Goal: Task Accomplishment & Management: Manage account settings

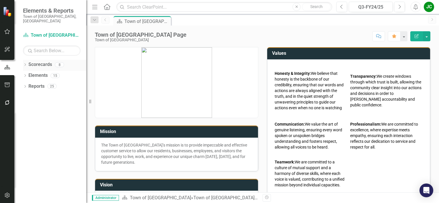
click at [39, 61] on link "Scorecards" at bounding box center [40, 64] width 24 height 7
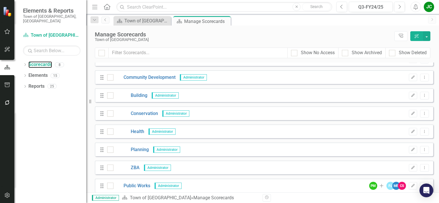
scroll to position [14, 0]
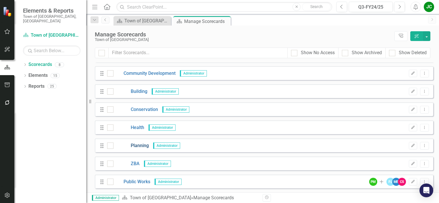
click at [142, 144] on link "Planning" at bounding box center [130, 146] width 35 height 7
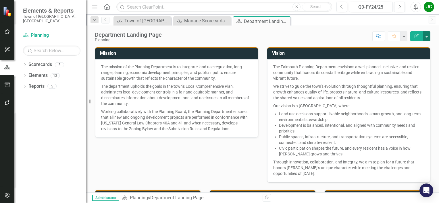
click at [429, 37] on button "button" at bounding box center [426, 36] width 7 height 10
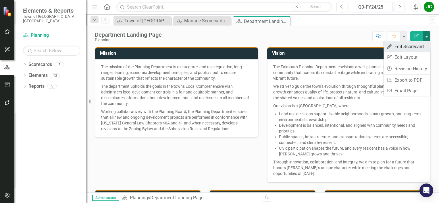
click at [412, 48] on link "Edit Edit Scorecard" at bounding box center [406, 46] width 47 height 11
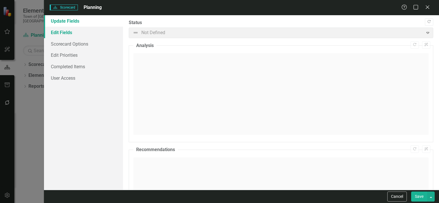
click at [73, 36] on link "Edit Fields" at bounding box center [83, 32] width 79 height 11
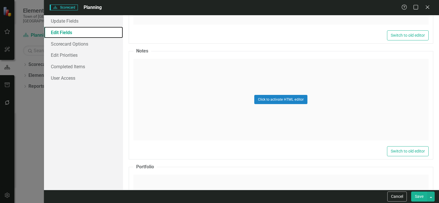
scroll to position [1340, 0]
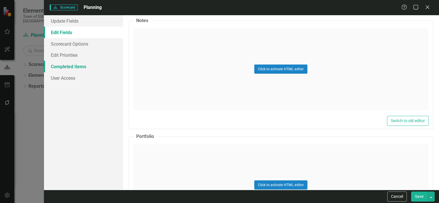
click at [78, 64] on link "Completed Items" at bounding box center [83, 66] width 79 height 11
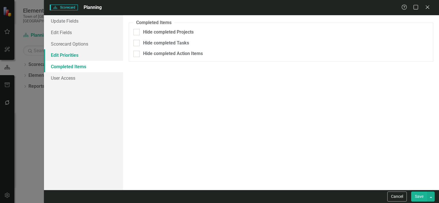
click at [69, 58] on link "Edit Priorities" at bounding box center [83, 54] width 79 height 11
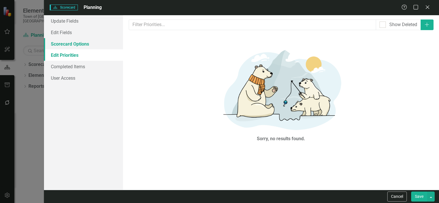
click at [69, 43] on link "Scorecard Options" at bounding box center [83, 43] width 79 height 11
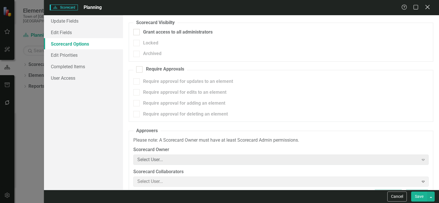
click at [427, 6] on icon "Close" at bounding box center [427, 6] width 7 height 5
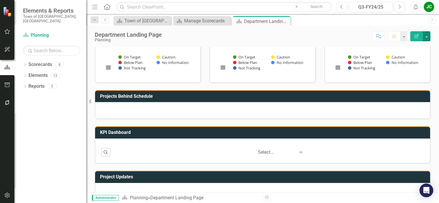
scroll to position [233, 0]
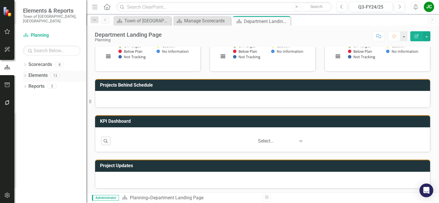
click at [45, 73] on link "Elements" at bounding box center [37, 75] width 19 height 7
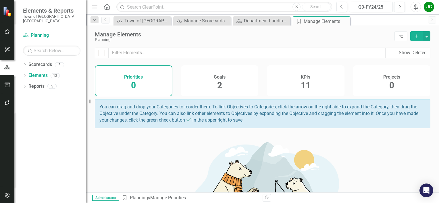
click at [288, 84] on div "KPIs 11" at bounding box center [306, 80] width 78 height 31
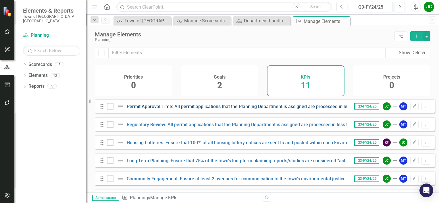
click at [242, 109] on link "Permit Approval Time: All permit applications that the Planning Department is a…" at bounding box center [252, 106] width 251 height 5
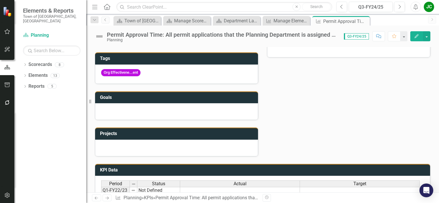
scroll to position [239, 0]
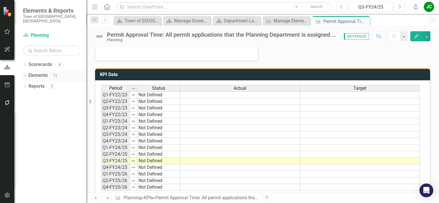
click at [41, 73] on link "Elements" at bounding box center [37, 75] width 19 height 7
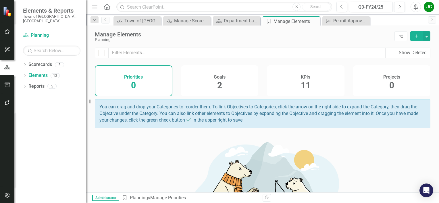
click at [232, 84] on div "Goals 2" at bounding box center [220, 80] width 78 height 31
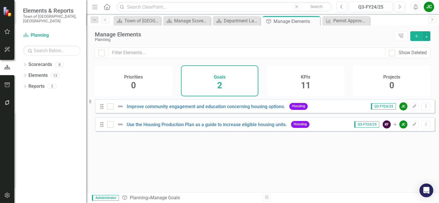
click at [300, 81] on div "KPIs 11" at bounding box center [306, 80] width 78 height 31
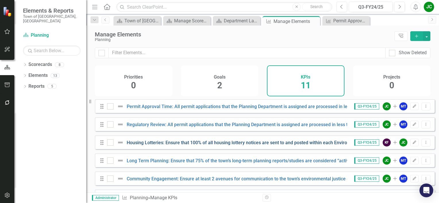
click at [200, 146] on link "Housing Lotteries: Ensure that 100% of all housing lottery notices are sent to …" at bounding box center [284, 142] width 315 height 5
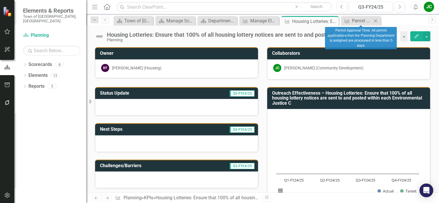
click at [376, 17] on div "Close" at bounding box center [375, 20] width 7 height 7
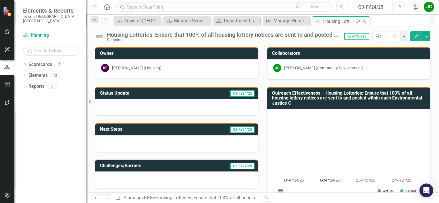
click at [365, 18] on div "Close" at bounding box center [364, 21] width 7 height 7
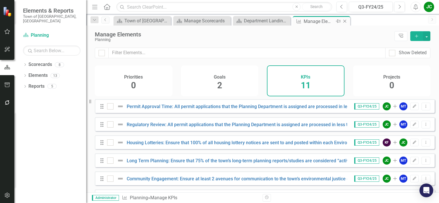
click at [344, 20] on icon "Close" at bounding box center [345, 21] width 6 height 5
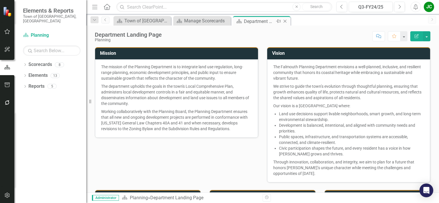
click at [287, 20] on icon "Close" at bounding box center [285, 21] width 6 height 5
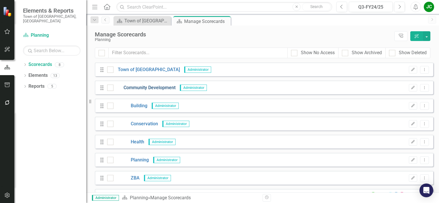
click at [146, 89] on link "Community Development" at bounding box center [144, 88] width 62 height 7
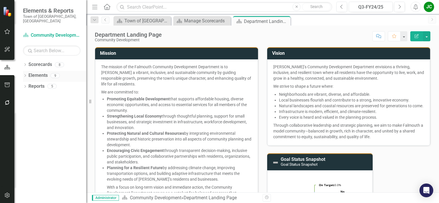
click at [44, 72] on link "Elements" at bounding box center [37, 75] width 19 height 7
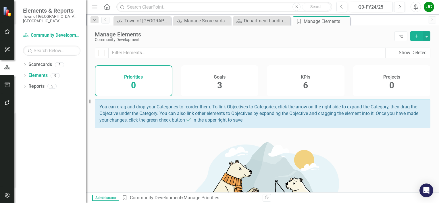
click at [293, 83] on div "KPIs 6" at bounding box center [306, 80] width 78 height 31
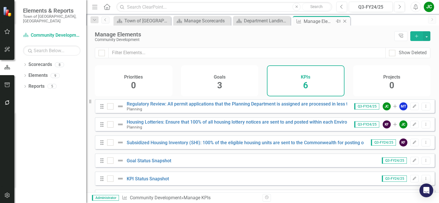
click at [345, 21] on icon "Close" at bounding box center [345, 21] width 6 height 5
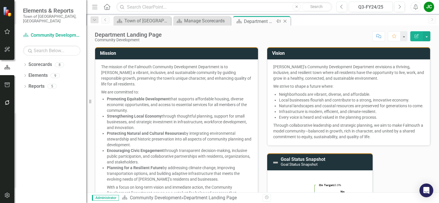
click at [286, 22] on icon "Close" at bounding box center [285, 21] width 6 height 5
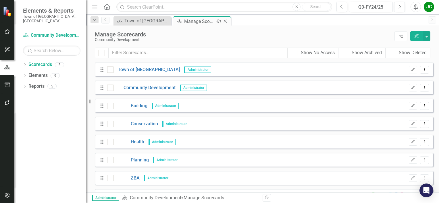
click at [227, 21] on icon "Close" at bounding box center [225, 21] width 6 height 5
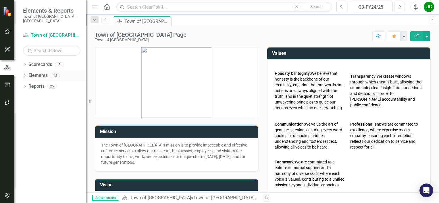
click at [29, 72] on link "Elements" at bounding box center [37, 75] width 19 height 7
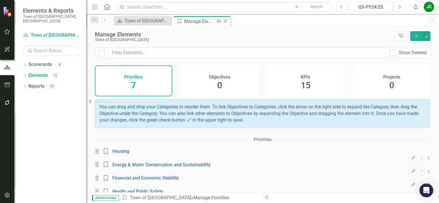
click at [224, 22] on icon "Close" at bounding box center [225, 21] width 6 height 5
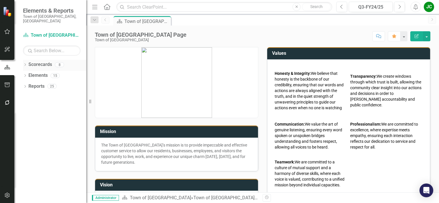
click at [37, 61] on link "Scorecards" at bounding box center [40, 64] width 24 height 7
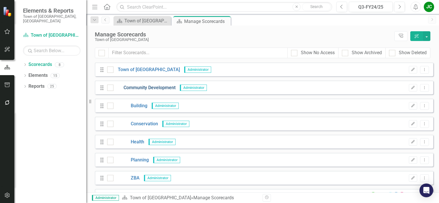
click at [142, 86] on link "Community Development" at bounding box center [144, 88] width 62 height 7
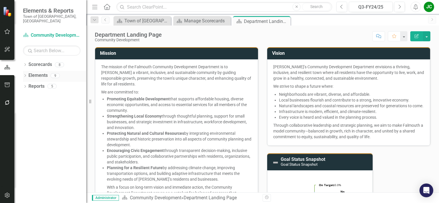
click at [38, 72] on link "Elements" at bounding box center [37, 75] width 19 height 7
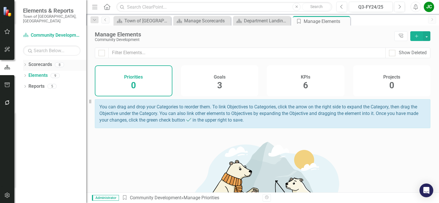
click at [41, 61] on link "Scorecards" at bounding box center [40, 64] width 24 height 7
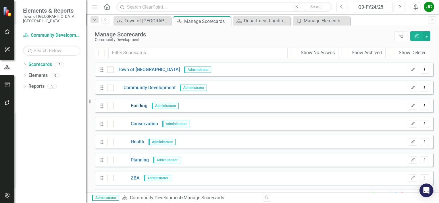
click at [142, 107] on link "Building" at bounding box center [130, 106] width 34 height 7
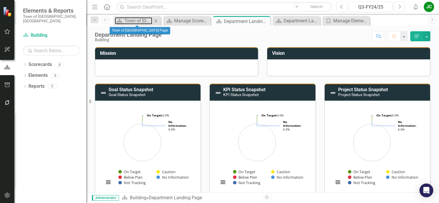
click at [141, 24] on div "Town of [GEOGRAPHIC_DATA] Page" at bounding box center [138, 20] width 28 height 7
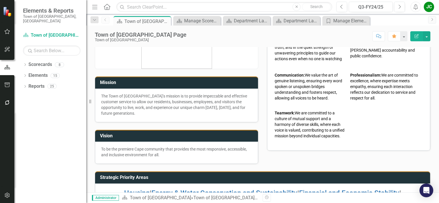
scroll to position [94, 0]
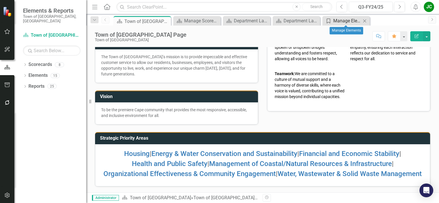
click at [339, 22] on div "Manage Elements" at bounding box center [347, 20] width 28 height 7
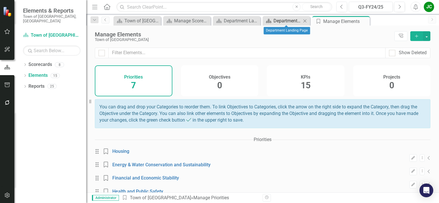
click at [286, 21] on div "Department Landing Page" at bounding box center [287, 20] width 28 height 7
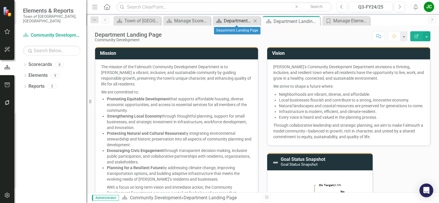
click at [241, 17] on div "Department Landing Page" at bounding box center [238, 20] width 28 height 7
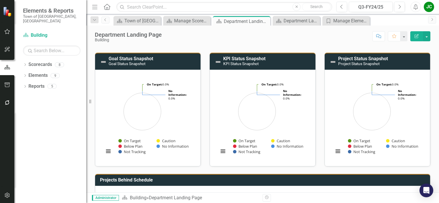
scroll to position [37, 0]
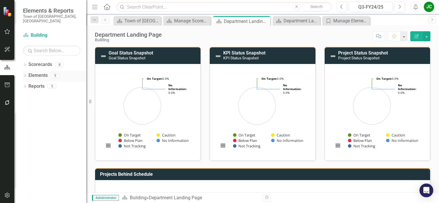
click at [39, 72] on link "Elements" at bounding box center [37, 75] width 19 height 7
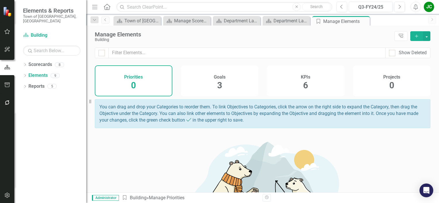
click at [307, 86] on div "KPIs 6" at bounding box center [306, 80] width 78 height 31
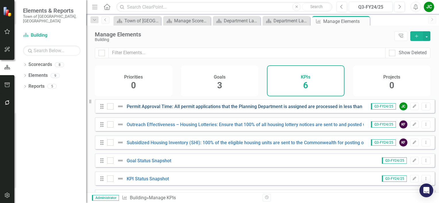
click at [229, 109] on link "Permit Approval Time: All permit applications that the Planning Department is a…" at bounding box center [252, 106] width 251 height 5
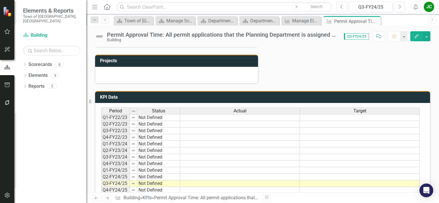
scroll to position [258, 0]
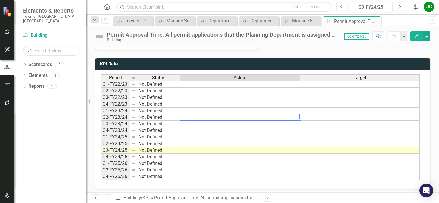
click at [229, 114] on td at bounding box center [240, 117] width 120 height 7
type textarea "12"
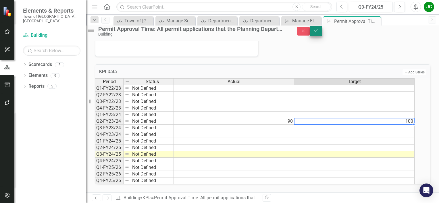
type textarea "100"
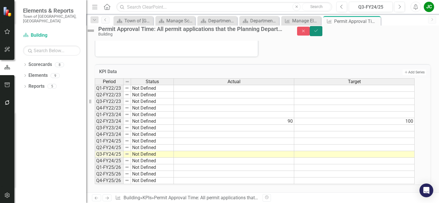
click at [322, 36] on button "Save" at bounding box center [316, 31] width 13 height 10
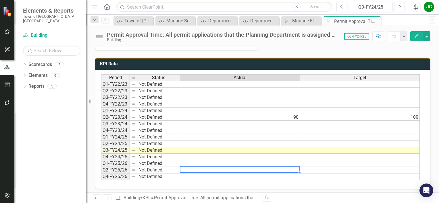
click at [286, 167] on td at bounding box center [240, 170] width 120 height 7
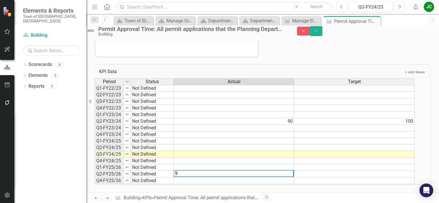
type textarea "90"
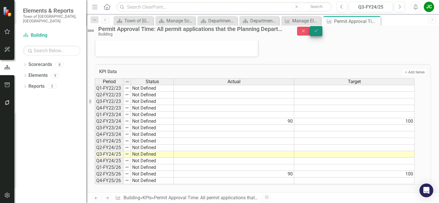
type textarea "100"
click at [319, 33] on icon "Save" at bounding box center [315, 31] width 5 height 4
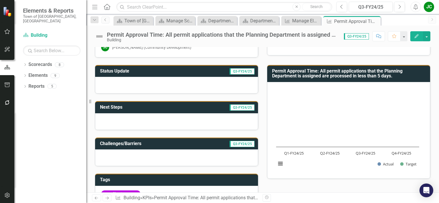
scroll to position [17, 0]
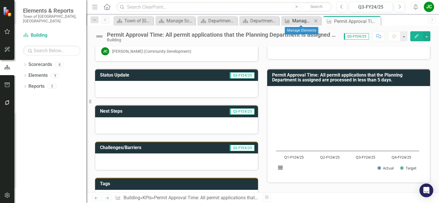
click at [298, 23] on div "Manage Elements" at bounding box center [302, 20] width 20 height 7
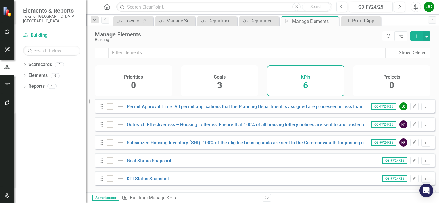
click at [225, 84] on div "Goals 3" at bounding box center [220, 80] width 78 height 31
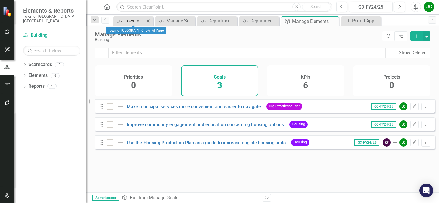
click at [134, 18] on div "Town of [GEOGRAPHIC_DATA] Page" at bounding box center [134, 20] width 20 height 7
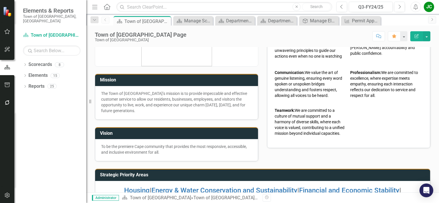
scroll to position [94, 0]
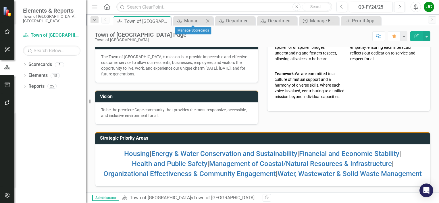
click at [190, 16] on div "Scorecard Manage Scorecards Close" at bounding box center [193, 20] width 40 height 9
click at [190, 19] on div "Manage Scorecards" at bounding box center [194, 20] width 20 height 7
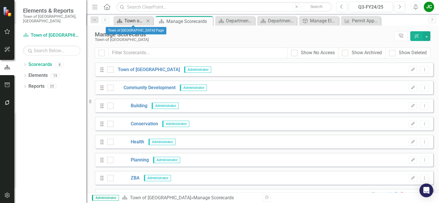
click at [125, 21] on div "Town of [GEOGRAPHIC_DATA] Page" at bounding box center [134, 20] width 20 height 7
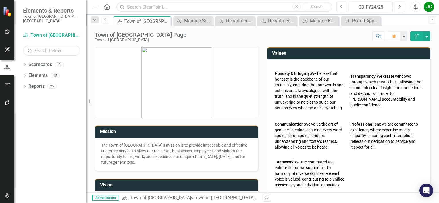
click at [428, 8] on div "JC" at bounding box center [429, 7] width 10 height 10
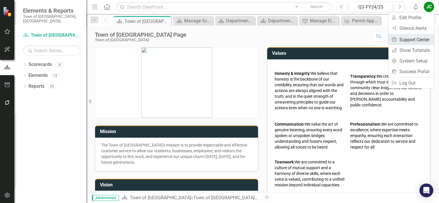
click at [412, 43] on link "Help Support Center" at bounding box center [410, 39] width 45 height 11
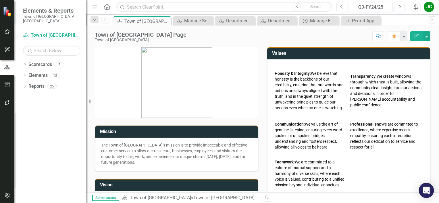
click at [427, 194] on div "Open Intercom Messenger" at bounding box center [426, 190] width 15 height 15
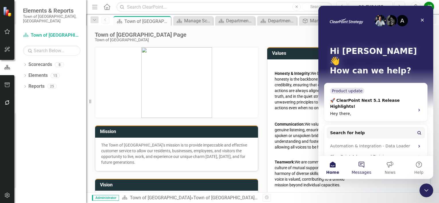
click at [364, 176] on button "Messages" at bounding box center [361, 167] width 29 height 23
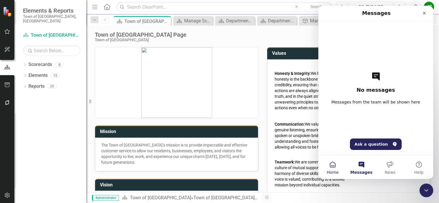
click at [335, 173] on span "Home" at bounding box center [333, 173] width 12 height 4
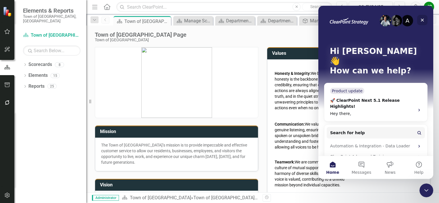
click at [420, 23] on div "Close" at bounding box center [422, 20] width 10 height 10
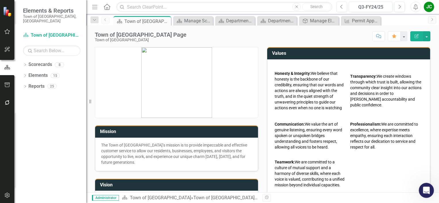
click at [424, 187] on icon "Open Intercom Messenger" at bounding box center [425, 189] width 9 height 9
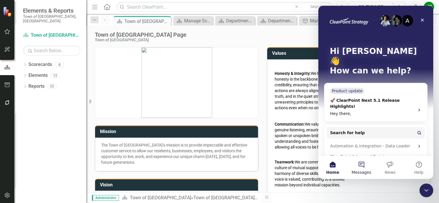
click at [362, 167] on button "Messages" at bounding box center [361, 167] width 29 height 23
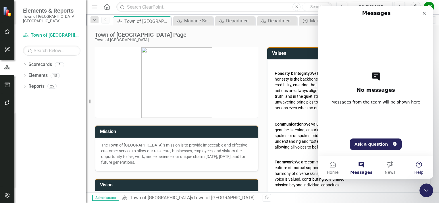
click at [418, 161] on button "Help" at bounding box center [418, 167] width 29 height 23
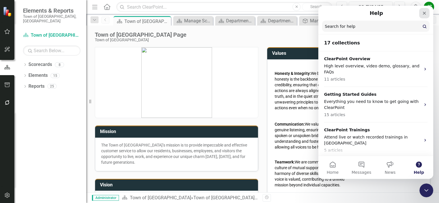
click at [421, 14] on div "Close" at bounding box center [424, 13] width 10 height 10
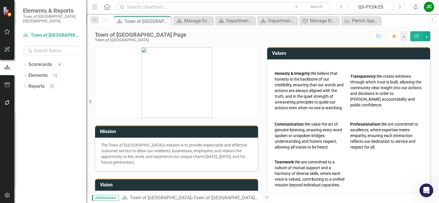
click at [426, 8] on div "JC" at bounding box center [429, 7] width 10 height 10
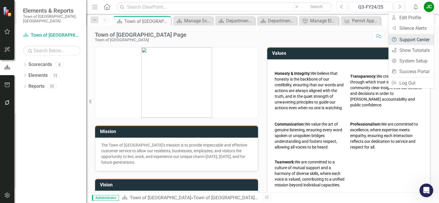
click at [412, 42] on link "Help Support Center" at bounding box center [410, 39] width 45 height 11
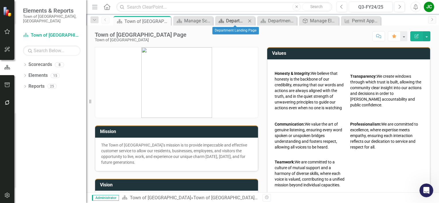
click at [239, 18] on div "Department Landing Page" at bounding box center [236, 20] width 20 height 7
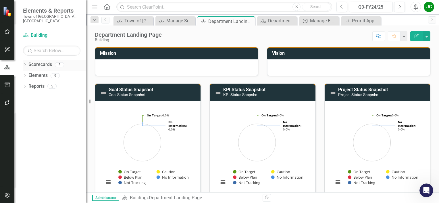
click at [33, 62] on link "Scorecards" at bounding box center [40, 64] width 24 height 7
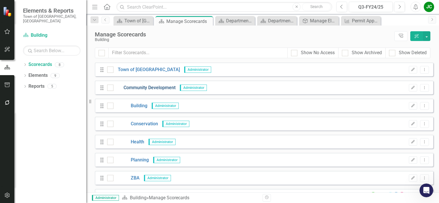
click at [145, 88] on link "Community Development" at bounding box center [144, 88] width 62 height 7
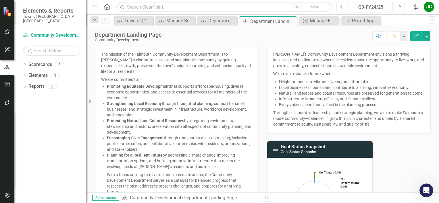
scroll to position [12, 0]
click at [37, 63] on link "Scorecards" at bounding box center [40, 64] width 24 height 7
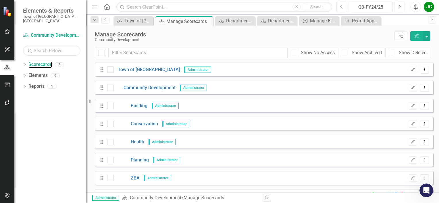
scroll to position [14, 0]
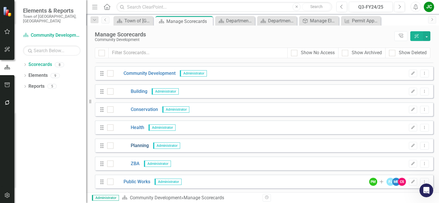
click at [142, 146] on link "Planning" at bounding box center [130, 146] width 35 height 7
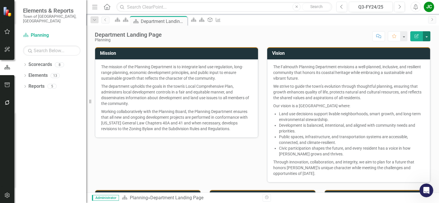
click at [425, 35] on button "button" at bounding box center [426, 36] width 7 height 10
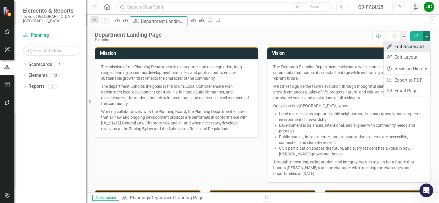
click at [409, 45] on link "Edit Edit Scorecard" at bounding box center [406, 46] width 47 height 11
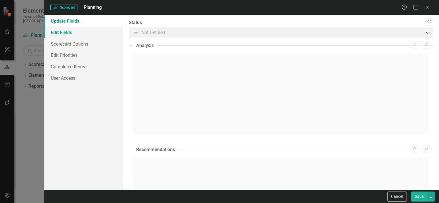
click at [62, 30] on link "Edit Fields" at bounding box center [83, 32] width 79 height 11
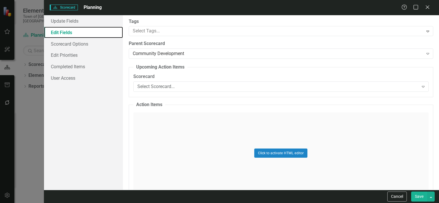
scroll to position [24, 0]
click at [427, 8] on icon at bounding box center [427, 7] width 4 height 4
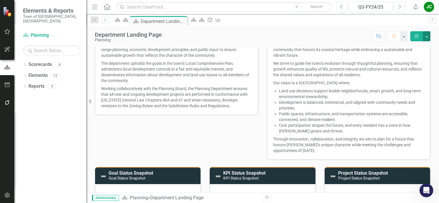
scroll to position [24, 0]
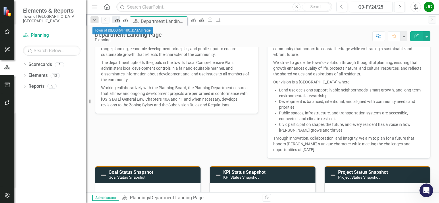
click at [119, 20] on icon at bounding box center [117, 20] width 5 height 4
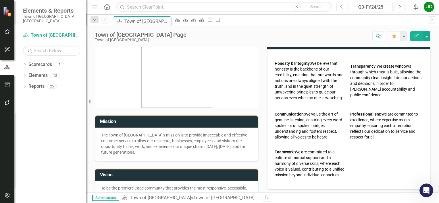
scroll to position [10, 0]
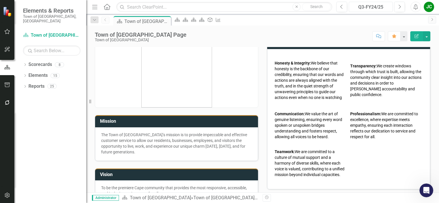
click at [366, 9] on div "Q3-FY24/25" at bounding box center [371, 7] width 40 height 7
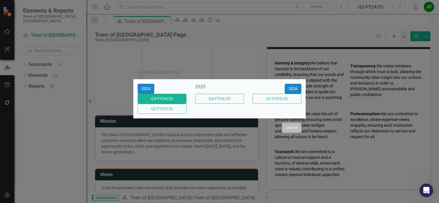
click at [291, 128] on button "Cancel" at bounding box center [292, 128] width 20 height 10
